Goal: Task Accomplishment & Management: Use online tool/utility

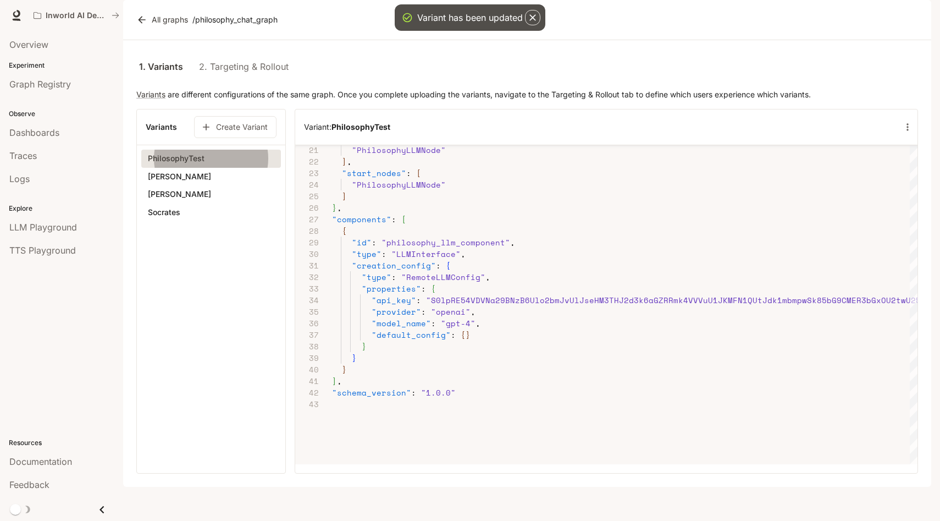
click at [248, 357] on section "Variants Create Variant PhilosophyTest [PERSON_NAME] [PERSON_NAME]" at bounding box center [211, 291] width 150 height 365
click at [196, 186] on button "[PERSON_NAME]" at bounding box center [211, 176] width 140 height 19
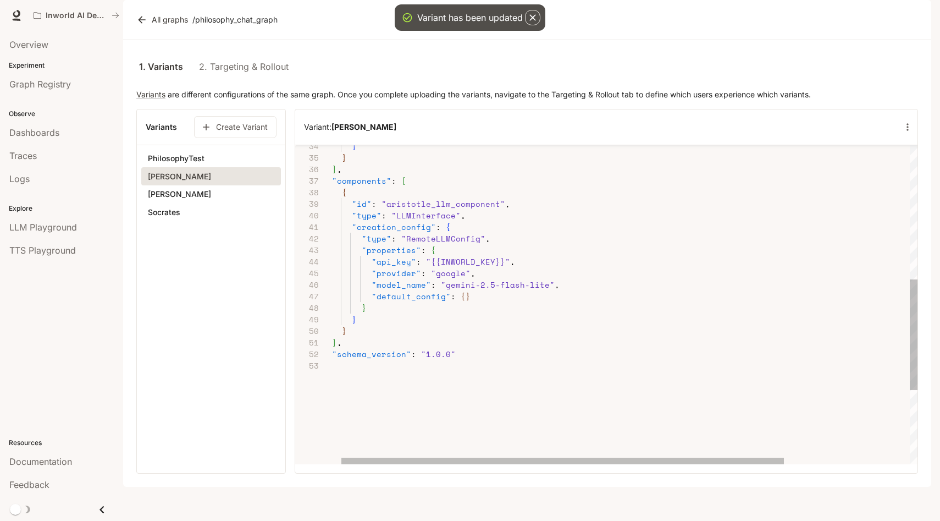
type button "[object Object]"
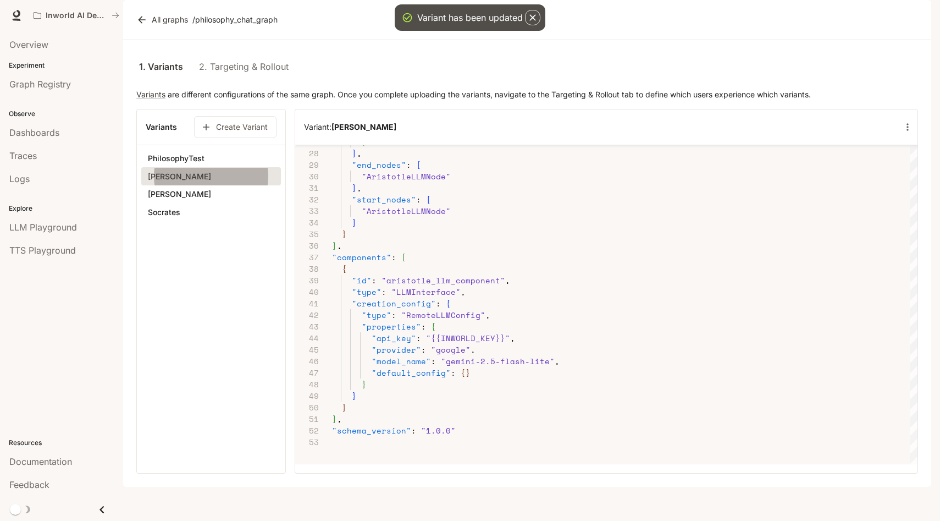
click at [169, 338] on section "Variants Create Variant PhilosophyTest [PERSON_NAME] [PERSON_NAME]" at bounding box center [211, 291] width 150 height 365
click at [215, 186] on button "[PERSON_NAME]" at bounding box center [211, 176] width 140 height 19
click at [903, 133] on icon "button" at bounding box center [907, 127] width 11 height 11
click at [892, 178] on p "Edit variant" at bounding box center [899, 176] width 47 height 13
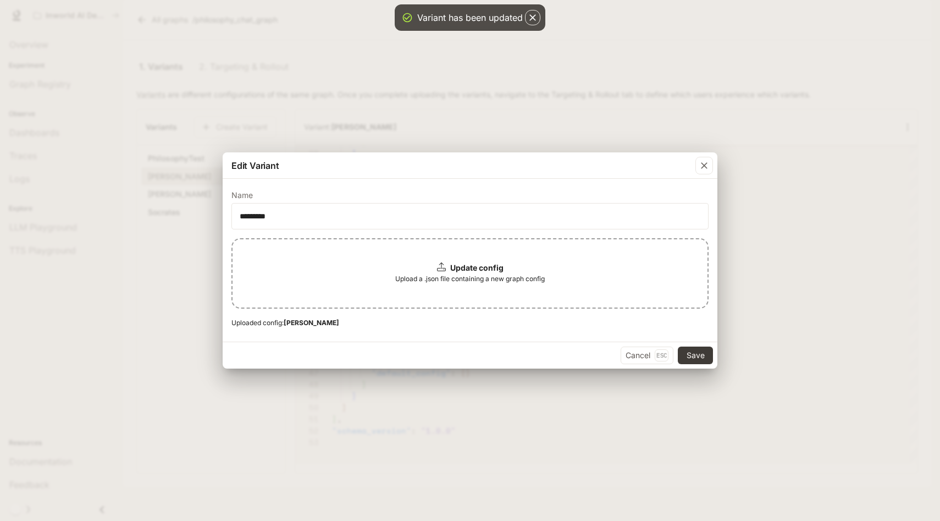
click at [445, 260] on div "Update config Upload a .json file containing a new graph config" at bounding box center [469, 273] width 477 height 70
click at [514, 244] on div "Update config Upload a .json file containing a new graph config" at bounding box center [469, 273] width 477 height 70
click at [689, 352] on button "Save" at bounding box center [695, 355] width 35 height 18
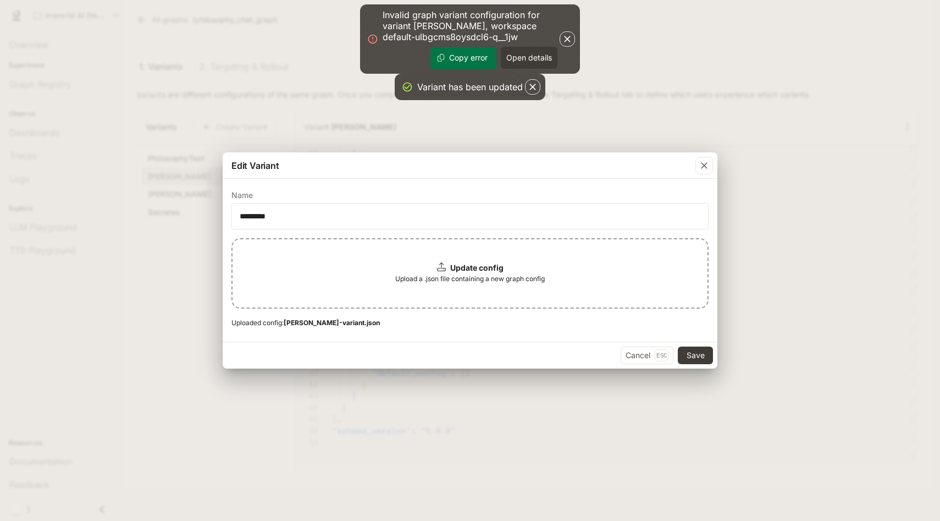
click at [469, 59] on button "Copy error" at bounding box center [464, 58] width 66 height 22
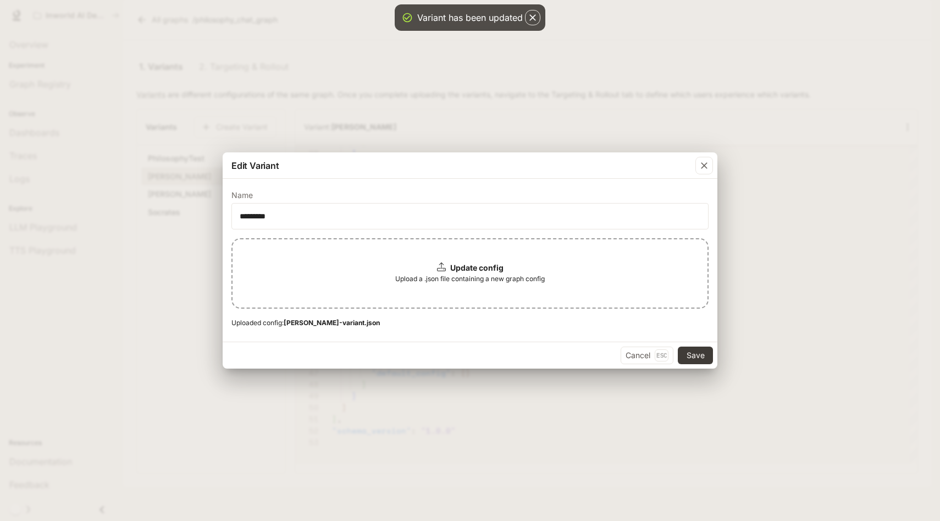
click at [499, 269] on b "Update config" at bounding box center [476, 267] width 53 height 9
click at [495, 282] on span "Upload a .json file containing a new graph config" at bounding box center [470, 278] width 150 height 11
click at [690, 352] on button "Save" at bounding box center [695, 355] width 35 height 18
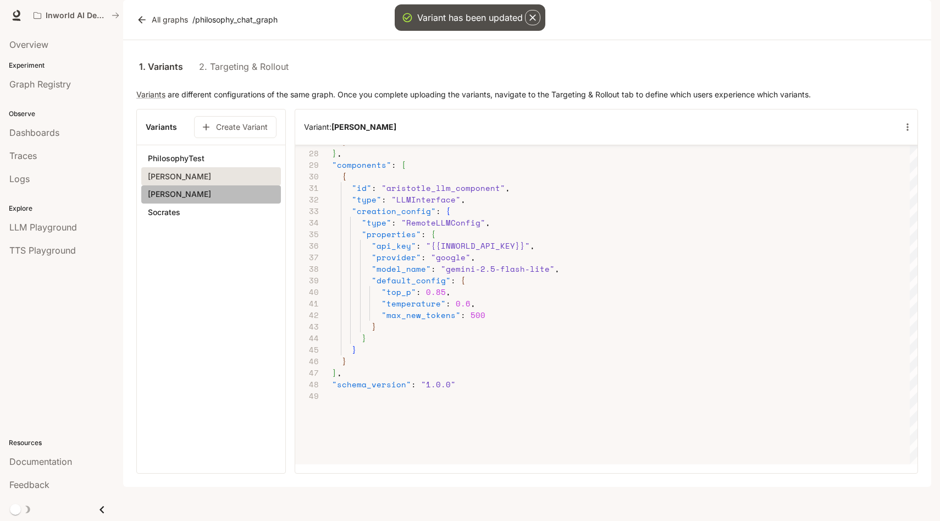
click at [172, 203] on button "[PERSON_NAME]" at bounding box center [211, 194] width 140 height 19
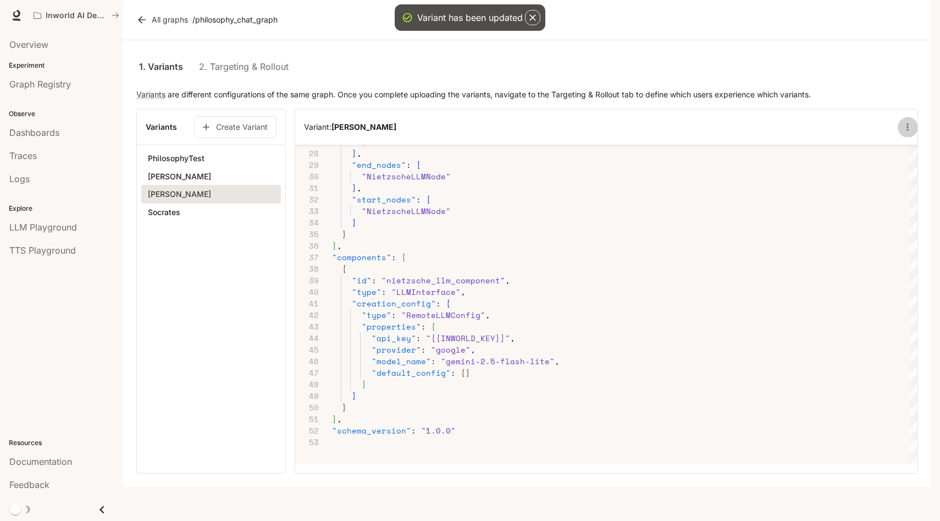
click at [906, 133] on icon "button" at bounding box center [907, 127] width 11 height 11
click at [886, 169] on li "Edit variant" at bounding box center [893, 177] width 78 height 20
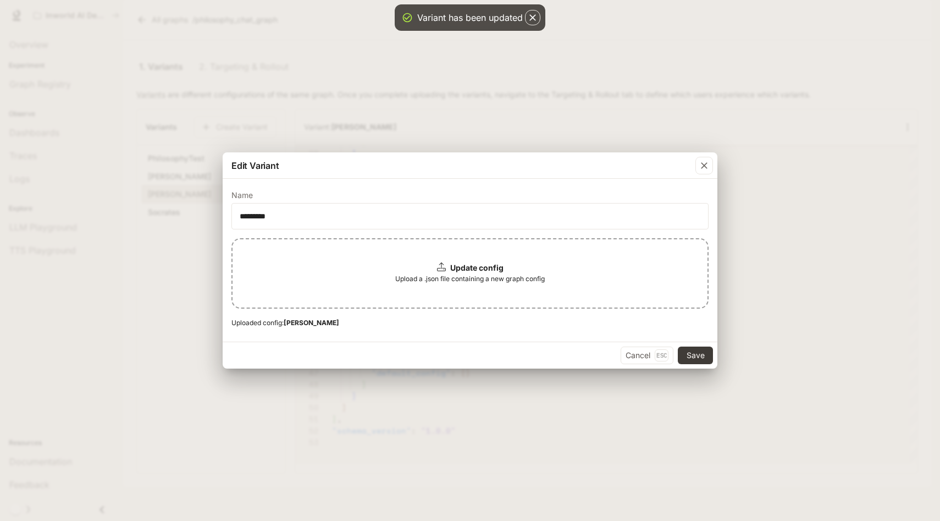
click at [454, 265] on b "Update config" at bounding box center [476, 267] width 53 height 9
click at [696, 358] on button "Save" at bounding box center [695, 355] width 35 height 18
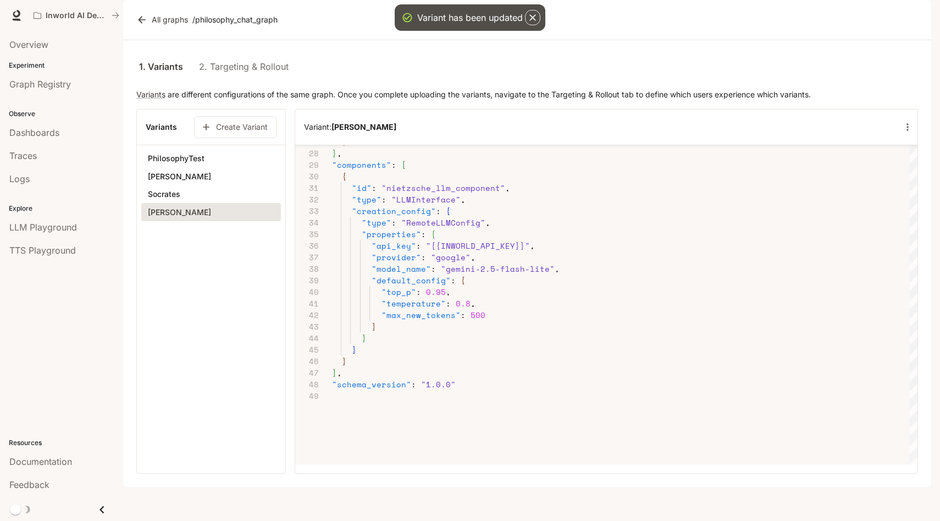
click at [238, 203] on button "Socrates" at bounding box center [211, 194] width 140 height 19
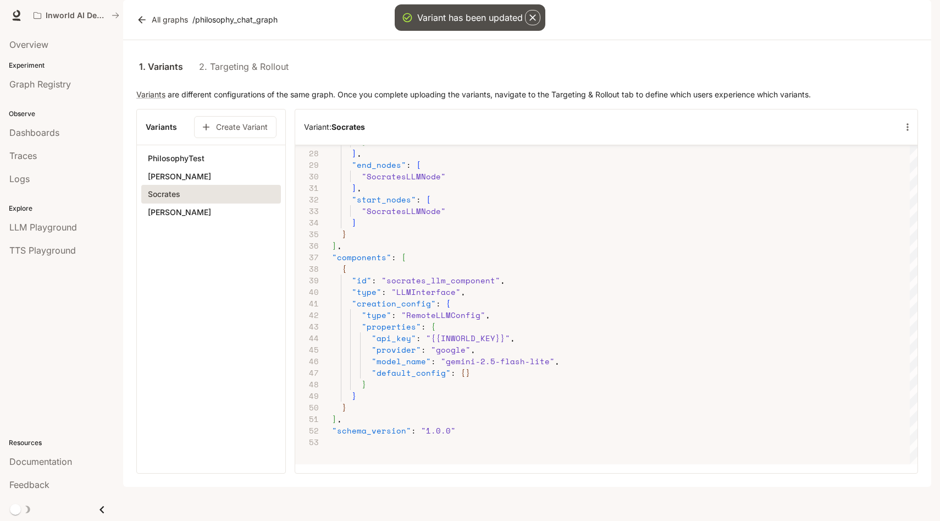
click at [908, 130] on icon "button" at bounding box center [908, 126] width 2 height 7
click at [892, 176] on p "Edit variant" at bounding box center [899, 176] width 47 height 13
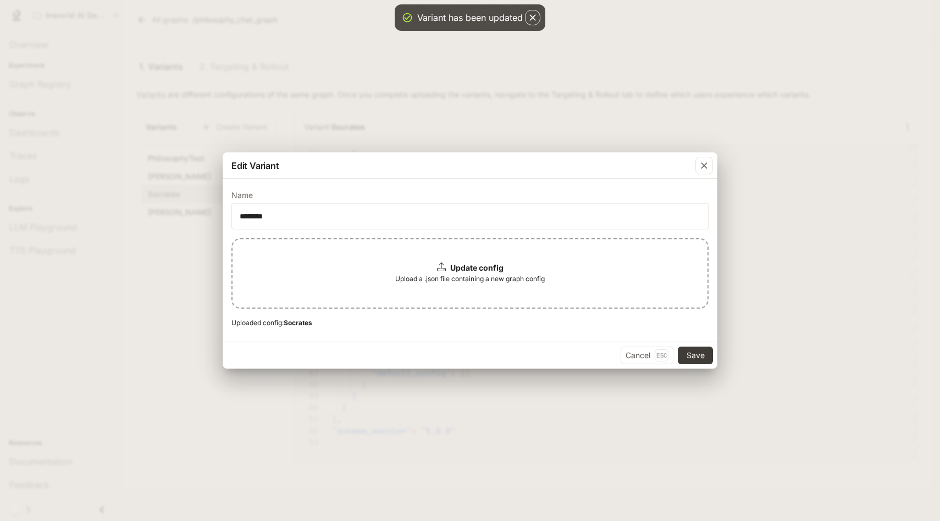
click at [508, 288] on div "Update config Upload a .json file containing a new graph config" at bounding box center [469, 273] width 477 height 70
click at [696, 355] on button "Save" at bounding box center [695, 355] width 35 height 18
